Goal: Information Seeking & Learning: Learn about a topic

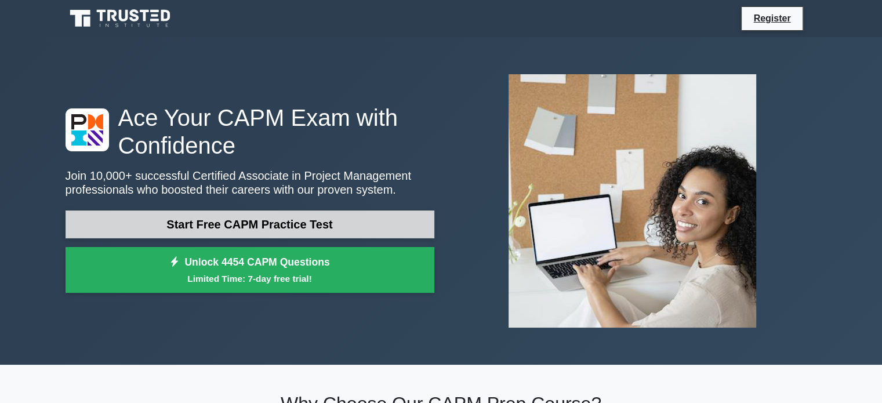
click at [239, 225] on link "Start Free CAPM Practice Test" at bounding box center [250, 225] width 369 height 28
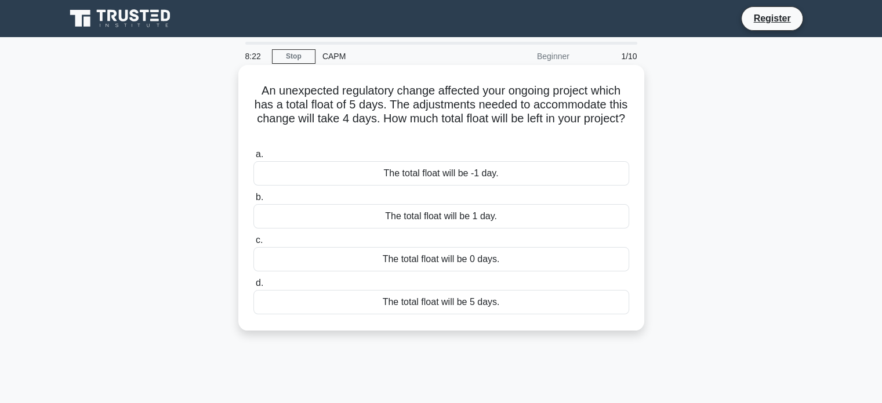
click at [447, 215] on div "The total float will be 1 day." at bounding box center [442, 216] width 376 height 24
click at [254, 201] on input "b. The total float will be 1 day." at bounding box center [254, 198] width 0 height 8
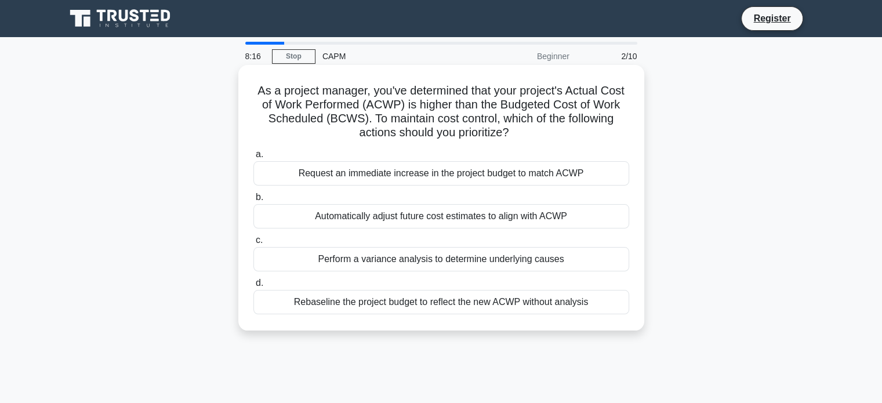
drag, startPoint x: 255, startPoint y: 93, endPoint x: 529, endPoint y: 135, distance: 277.0
click at [529, 135] on h5 "As a project manager, you've determined that your project's Actual Cost of Work…" at bounding box center [441, 112] width 378 height 57
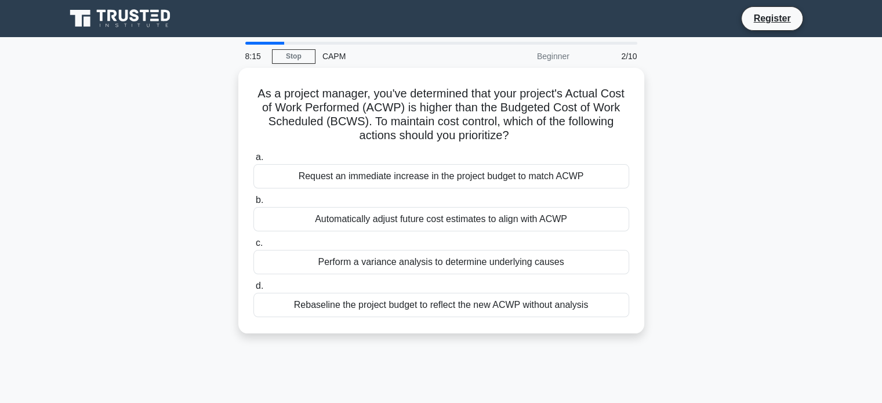
click at [684, 129] on div "As a project manager, you've determined that your project's Actual Cost of Work…" at bounding box center [442, 208] width 766 height 280
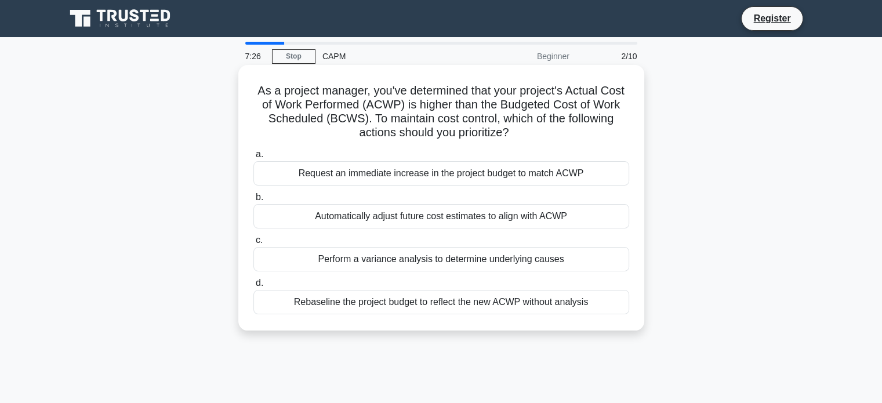
click at [507, 267] on div "Perform a variance analysis to determine underlying causes" at bounding box center [442, 259] width 376 height 24
click at [254, 244] on input "c. Perform a variance analysis to determine underlying causes" at bounding box center [254, 241] width 0 height 8
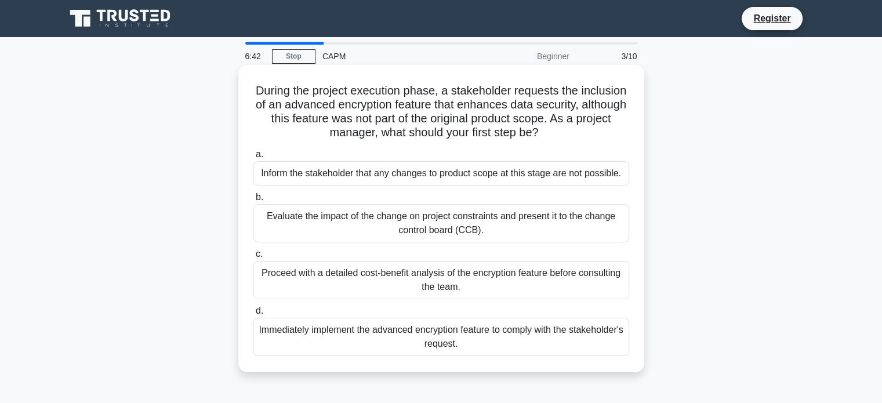
drag, startPoint x: 277, startPoint y: 92, endPoint x: 603, endPoint y: 141, distance: 330.4
click at [603, 141] on div "During the project execution phase, a stakeholder requests the inclusion of an …" at bounding box center [441, 219] width 397 height 298
copy h5 "During the project execution phase, a stakeholder requests the inclusion of an …"
click at [251, 90] on div "During the project execution phase, a stakeholder requests the inclusion of an …" at bounding box center [441, 219] width 397 height 298
drag, startPoint x: 272, startPoint y: 90, endPoint x: 512, endPoint y: 352, distance: 355.6
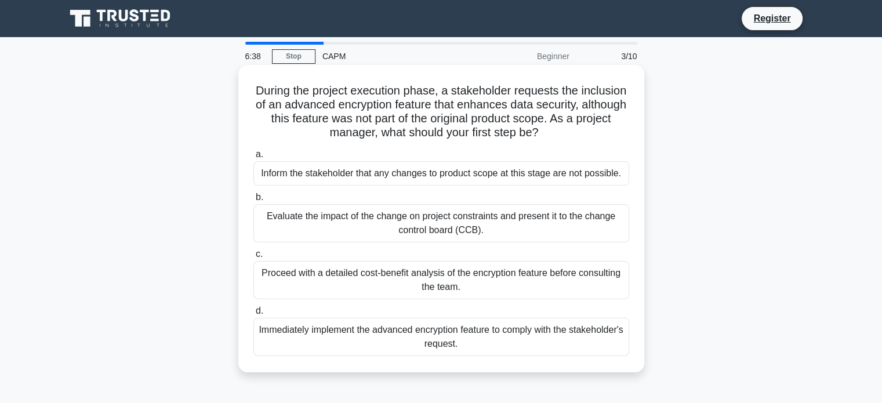
click at [512, 352] on div "During the project execution phase, a stakeholder requests the inclusion of an …" at bounding box center [441, 219] width 397 height 298
copy div "During the project execution phase, a stakeholder requests the inclusion of an …"
click at [380, 217] on div "Evaluate the impact of the change on project constraints and present it to the …" at bounding box center [442, 223] width 376 height 38
click at [254, 201] on input "b. Evaluate the impact of the change on project constraints and present it to t…" at bounding box center [254, 198] width 0 height 8
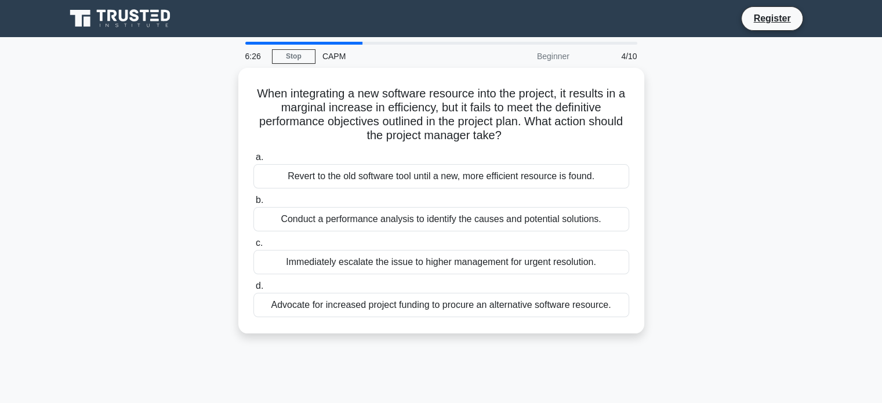
click at [723, 147] on div "When integrating a new software resource into the project, it results in a marg…" at bounding box center [442, 208] width 766 height 280
drag, startPoint x: 253, startPoint y: 88, endPoint x: 653, endPoint y: 309, distance: 457.3
click at [653, 309] on div "When integrating a new software resource into the project, it results in a marg…" at bounding box center [442, 208] width 766 height 280
copy div "When integrating a new software resource into the project, it results in a marg…"
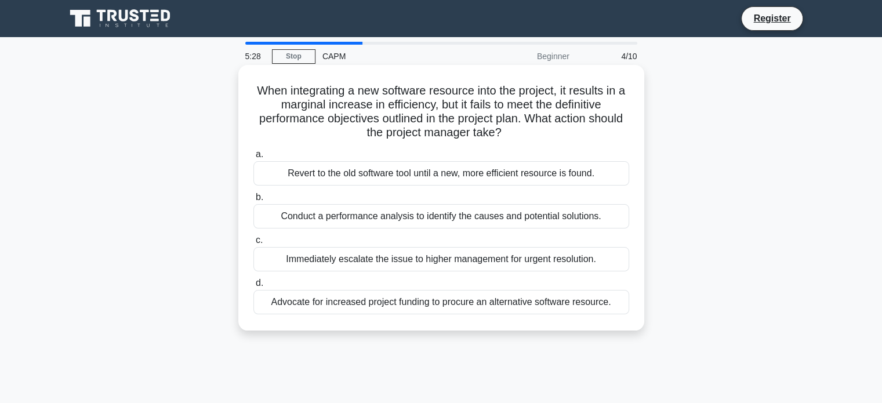
click at [401, 227] on div "Conduct a performance analysis to identify the causes and potential solutions." at bounding box center [442, 216] width 376 height 24
click at [254, 201] on input "b. Conduct a performance analysis to identify the causes and potential solution…" at bounding box center [254, 198] width 0 height 8
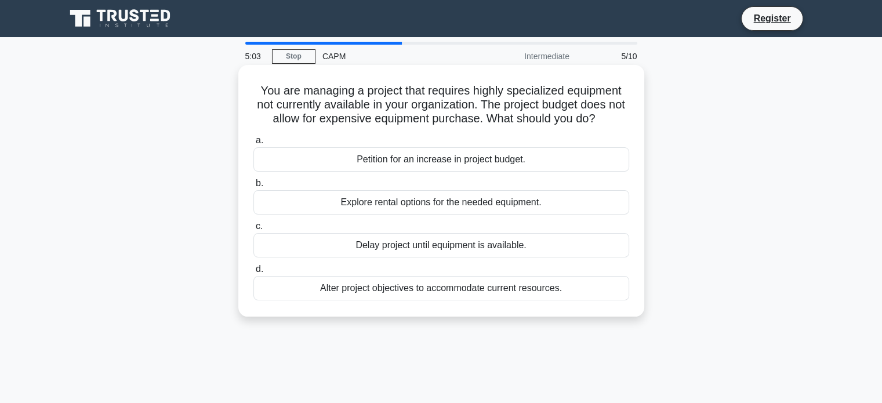
drag, startPoint x: 538, startPoint y: 247, endPoint x: 261, endPoint y: 78, distance: 325.0
click at [261, 78] on div "You are managing a project that requires highly specialized equipment not curre…" at bounding box center [441, 191] width 397 height 243
drag, startPoint x: 254, startPoint y: 84, endPoint x: 576, endPoint y: 301, distance: 388.0
click at [576, 301] on div "You are managing a project that requires highly specialized equipment not curre…" at bounding box center [441, 191] width 397 height 243
copy div "You are managing a project that requires highly specialized equipment not curre…"
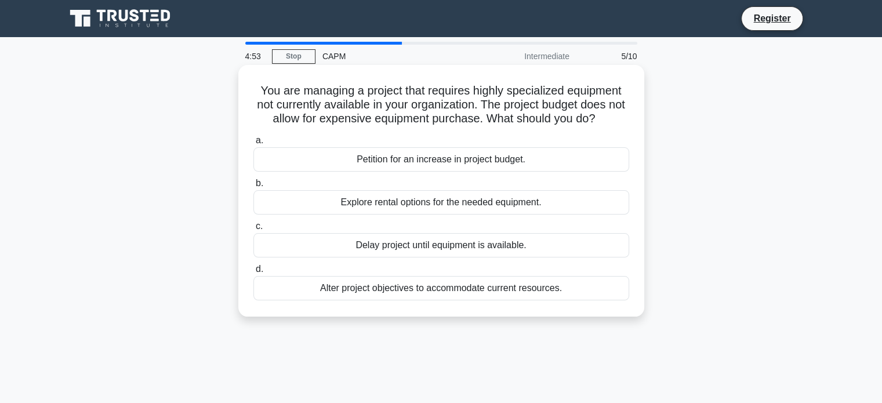
click at [402, 205] on div "Explore rental options for the needed equipment." at bounding box center [442, 202] width 376 height 24
click at [254, 187] on input "b. Explore rental options for the needed equipment." at bounding box center [254, 184] width 0 height 8
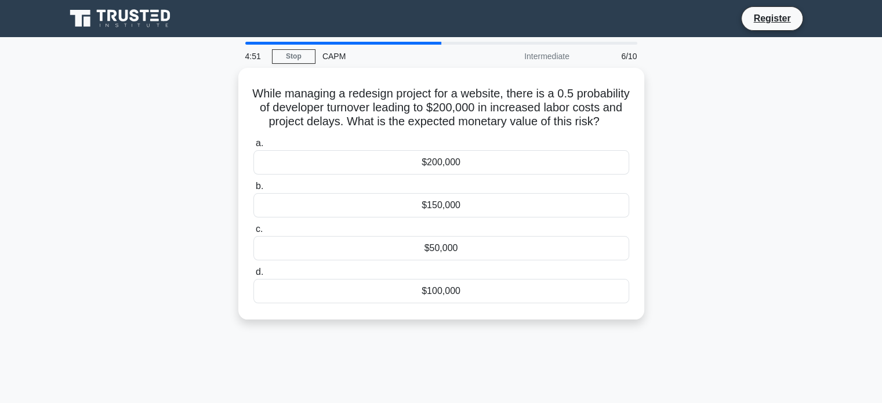
click at [161, 156] on div "While managing a redesign project for a website, there is a 0.5 probability of …" at bounding box center [442, 201] width 766 height 266
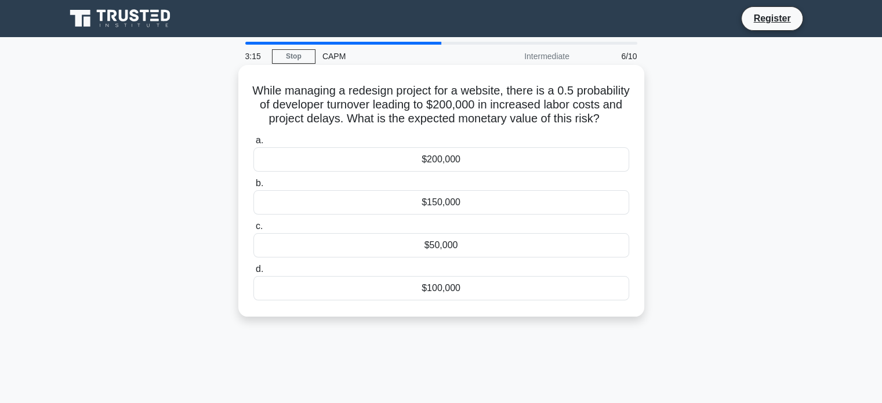
drag, startPoint x: 270, startPoint y: 90, endPoint x: 554, endPoint y: 313, distance: 360.6
click at [554, 312] on div "While managing a redesign project for a website, there is a 0.5 probability of …" at bounding box center [441, 191] width 397 height 243
copy div "While managing a redesign project for a website, there is a 0.5 probability of …"
click at [437, 298] on div "$100,000" at bounding box center [442, 288] width 376 height 24
click at [254, 273] on input "d. $100,000" at bounding box center [254, 270] width 0 height 8
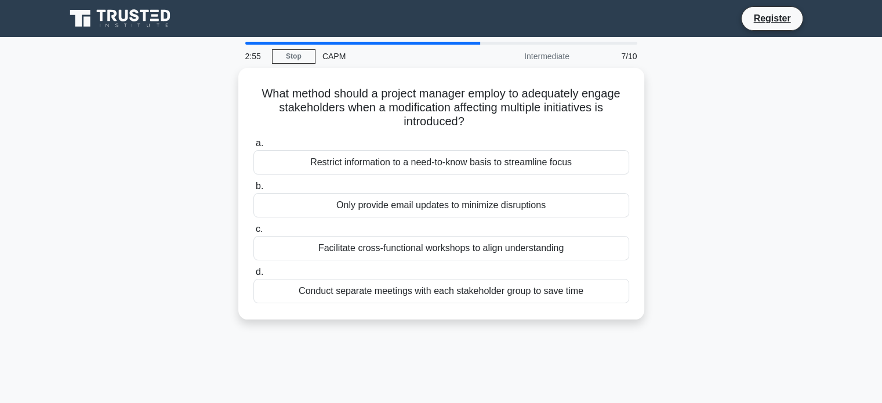
click at [180, 170] on div "What method should a project manager employ to adequately engage stakeholders w…" at bounding box center [442, 201] width 766 height 266
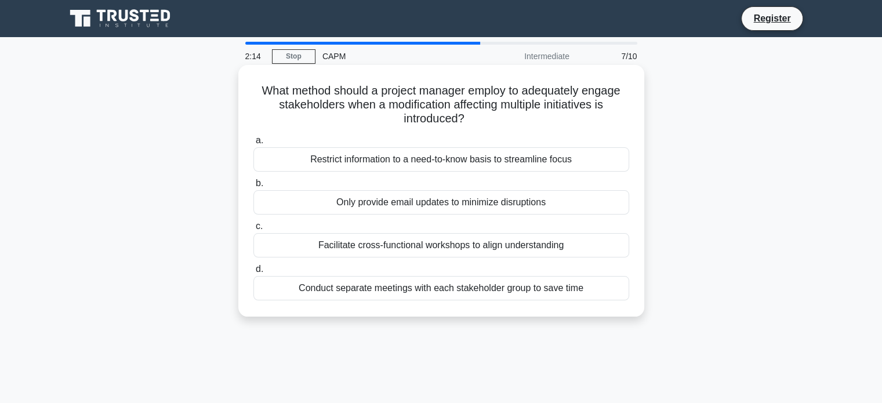
drag, startPoint x: 259, startPoint y: 88, endPoint x: 639, endPoint y: 317, distance: 444.3
click at [639, 317] on div "What method should a project manager employ to adequately engage stakeholders w…" at bounding box center [442, 201] width 766 height 266
copy div "What method should a project manager employ to adequately engage stakeholders w…"
click at [485, 245] on div "Facilitate cross-functional workshops to align understanding" at bounding box center [442, 245] width 376 height 24
click at [254, 230] on input "c. Facilitate cross-functional workshops to align understanding" at bounding box center [254, 227] width 0 height 8
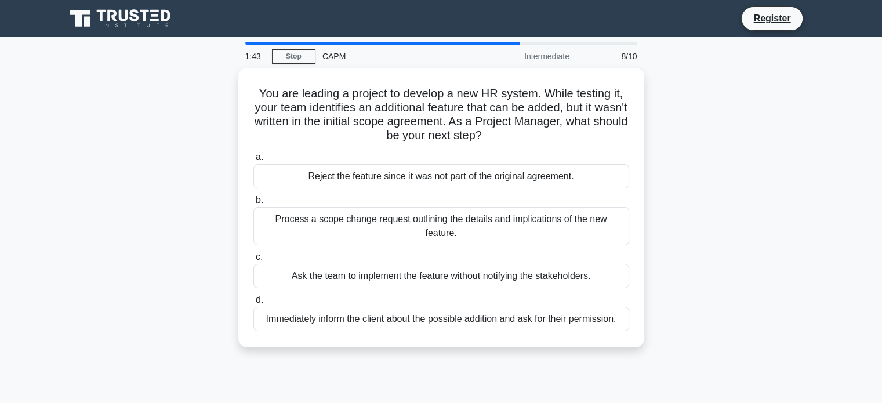
click at [120, 263] on div "You are leading a project to develop a new HR system. While testing it, your te…" at bounding box center [442, 215] width 766 height 294
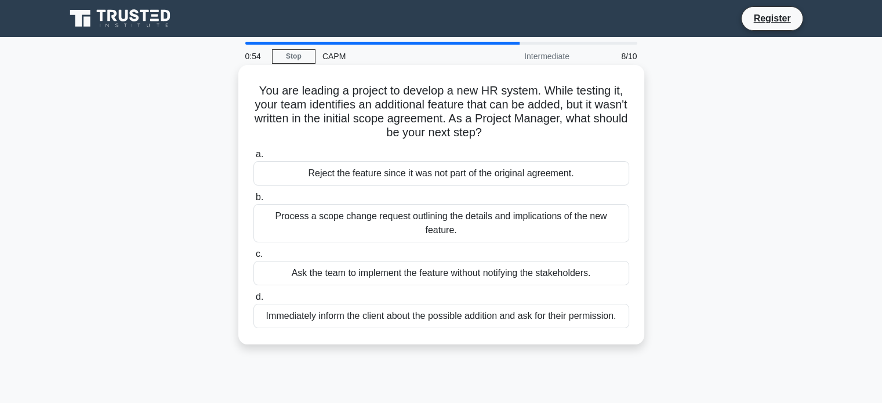
drag, startPoint x: 253, startPoint y: 93, endPoint x: 624, endPoint y: 313, distance: 431.3
click at [624, 313] on div "You are leading a project to develop a new HR system. While testing it, your te…" at bounding box center [441, 205] width 397 height 270
copy div "You are leading a project to develop a new HR system. While testing it, your te…"
click at [353, 212] on div "Process a scope change request outlining the details and implications of the ne…" at bounding box center [442, 223] width 376 height 38
click at [254, 201] on input "b. Process a scope change request outlining the details and implications of the…" at bounding box center [254, 198] width 0 height 8
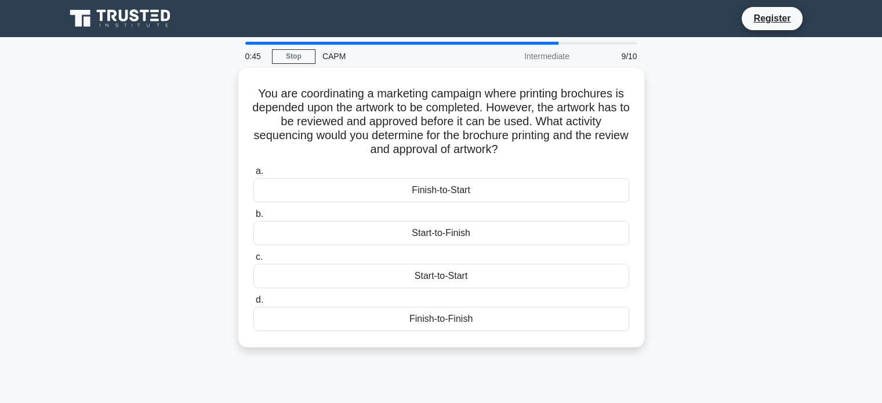
click at [176, 196] on div "You are coordinating a marketing campaign where printing brochures is depended …" at bounding box center [442, 215] width 766 height 294
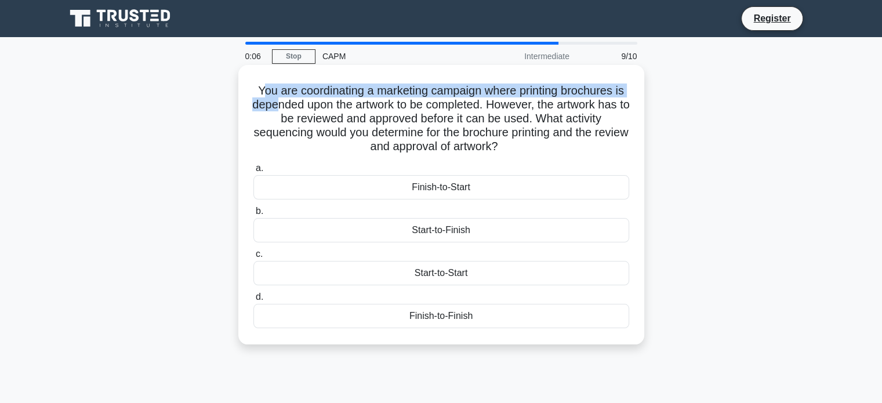
drag, startPoint x: 258, startPoint y: 95, endPoint x: 283, endPoint y: 110, distance: 30.0
click at [283, 110] on h5 "You are coordinating a marketing campaign where printing brochures is depended …" at bounding box center [441, 119] width 378 height 71
drag, startPoint x: 251, startPoint y: 93, endPoint x: 501, endPoint y: 317, distance: 336.5
click at [501, 317] on div "You are coordinating a marketing campaign where printing brochures is depended …" at bounding box center [441, 205] width 397 height 270
copy div "You are coordinating a marketing campaign where printing brochures is depended …"
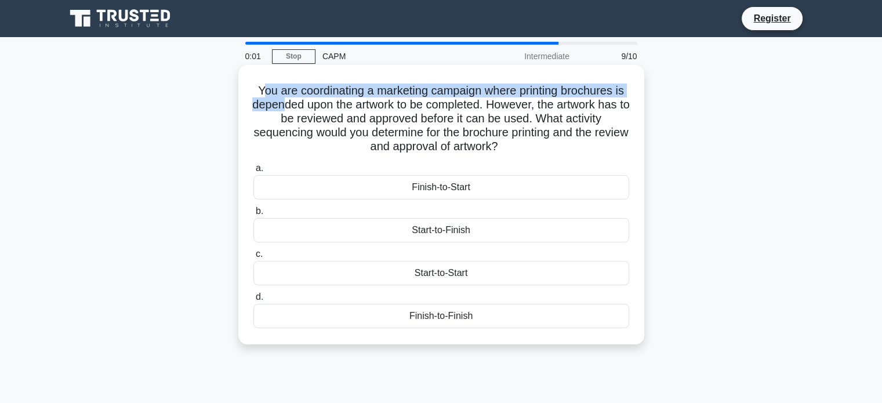
click at [457, 266] on div "Start-to-Start" at bounding box center [442, 273] width 376 height 24
click at [254, 258] on input "c. Start-to-Start" at bounding box center [254, 255] width 0 height 8
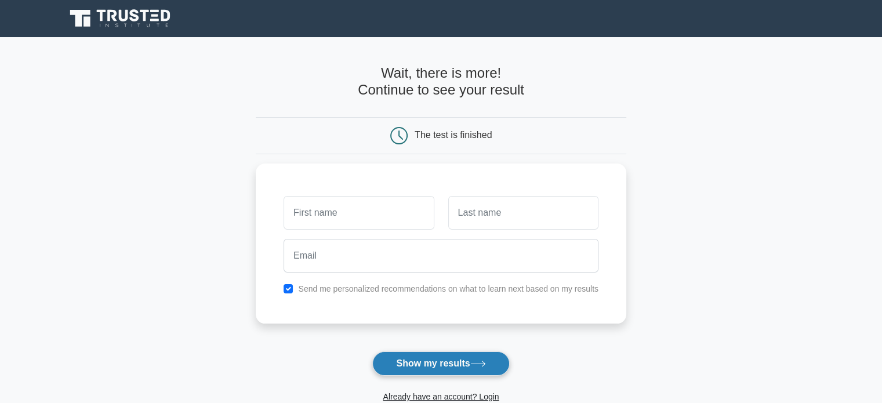
click at [441, 365] on button "Show my results" at bounding box center [440, 364] width 137 height 24
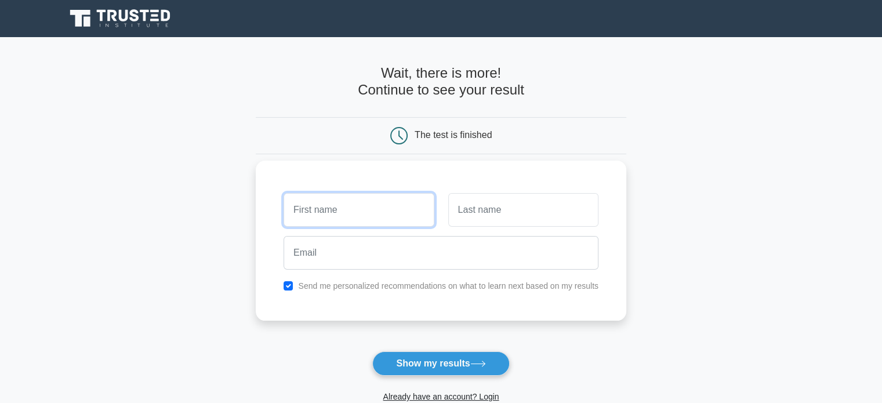
click at [361, 209] on input "text" at bounding box center [359, 210] width 150 height 34
type input "Rizwan Khan"
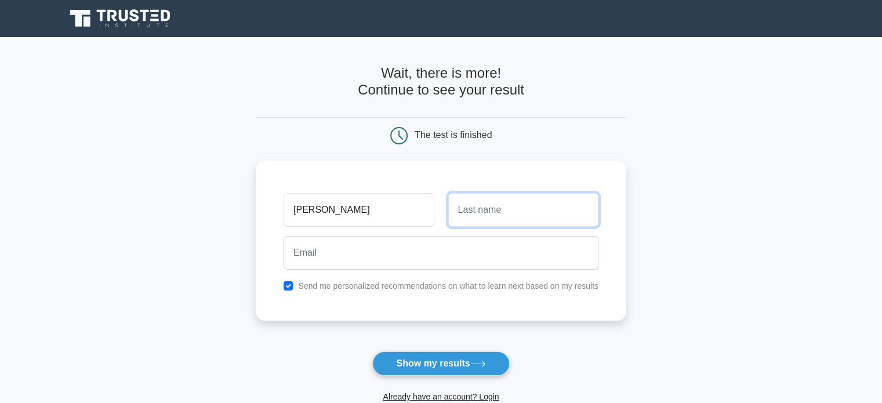
click at [479, 216] on input "text" at bounding box center [524, 210] width 150 height 34
type input "Khan"
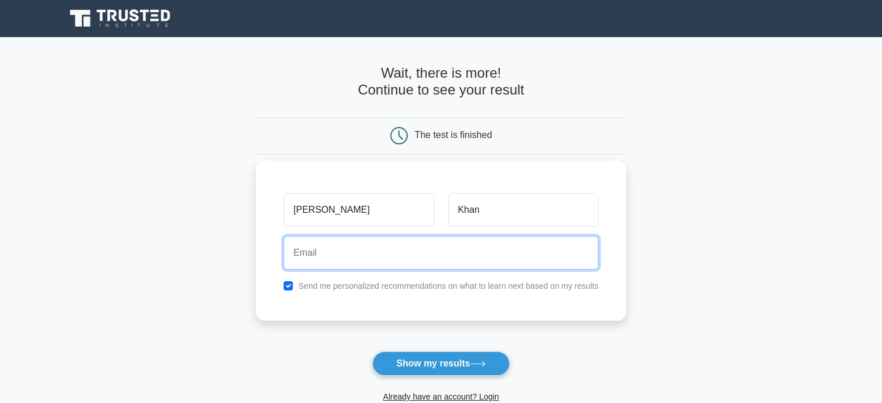
click at [408, 255] on input "email" at bounding box center [441, 253] width 315 height 34
type input "rizwanhkhan.k@gmail.com"
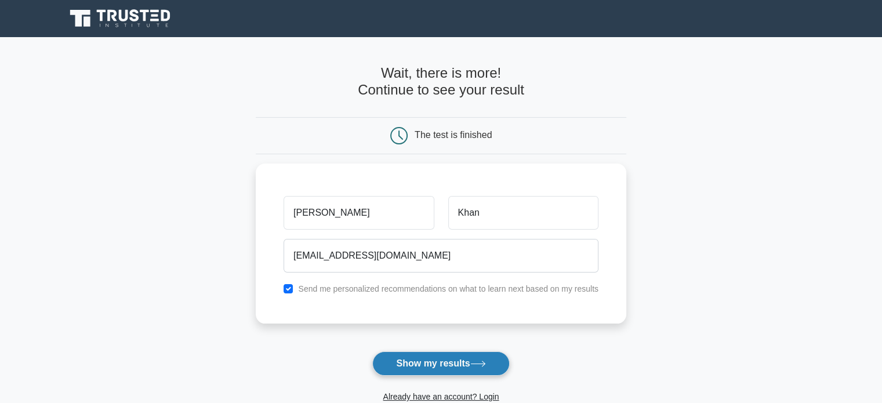
click at [464, 366] on button "Show my results" at bounding box center [440, 364] width 137 height 24
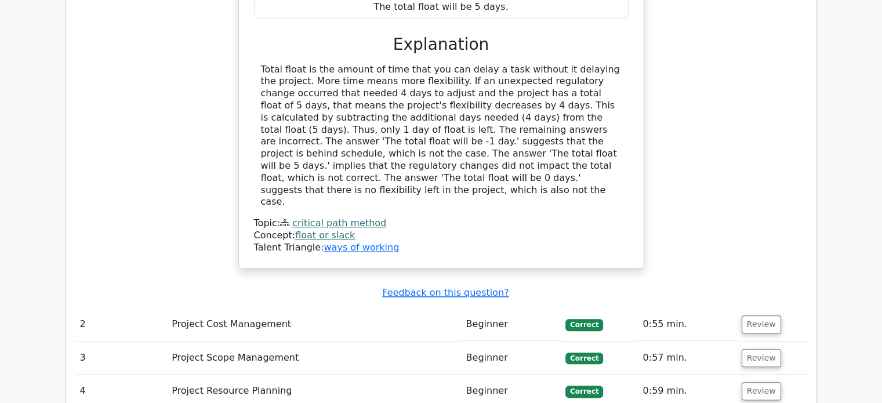
scroll to position [1221, 0]
